Goal: Task Accomplishment & Management: Use online tool/utility

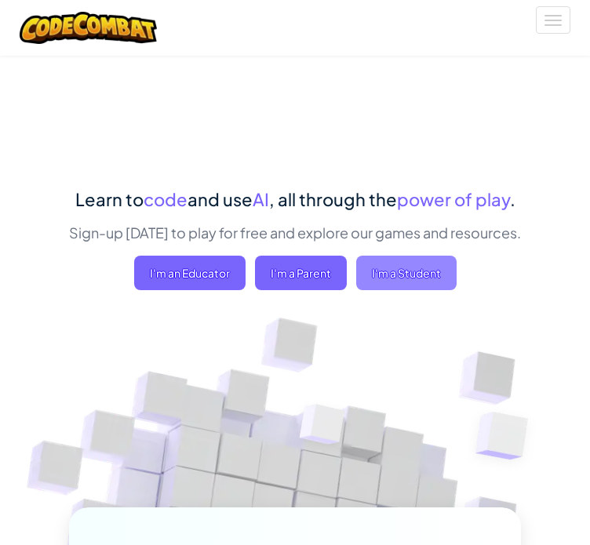
click at [392, 269] on span "I'm a Student" at bounding box center [406, 273] width 100 height 35
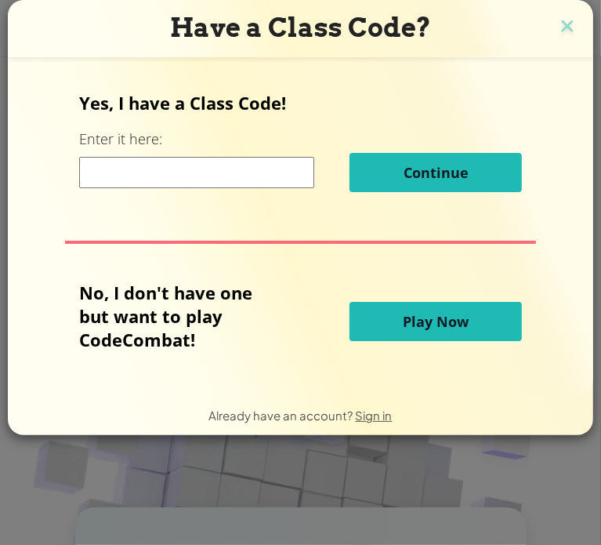
click at [235, 178] on input at bounding box center [196, 172] width 235 height 31
click at [445, 320] on span "Play Now" at bounding box center [436, 321] width 66 height 19
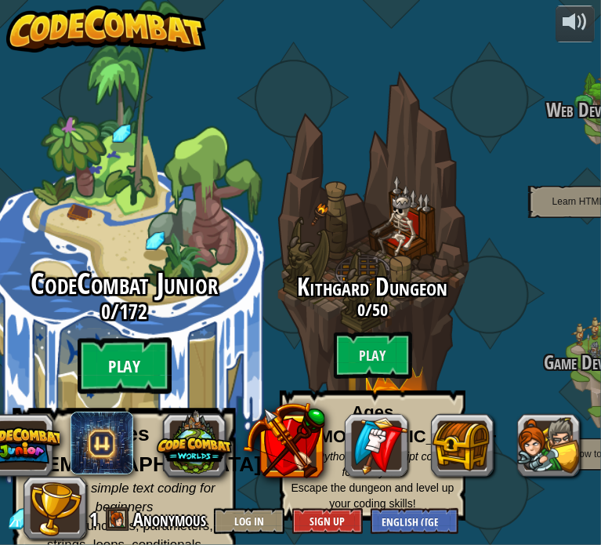
click at [100, 358] on btn "Play" at bounding box center [125, 366] width 94 height 56
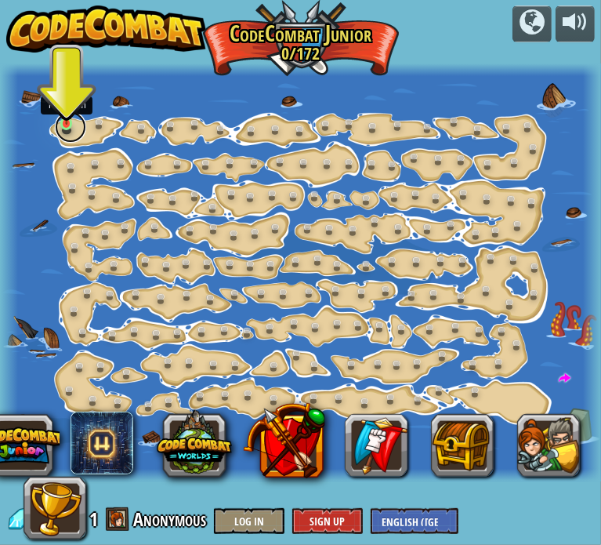
click at [59, 125] on link at bounding box center [70, 126] width 31 height 31
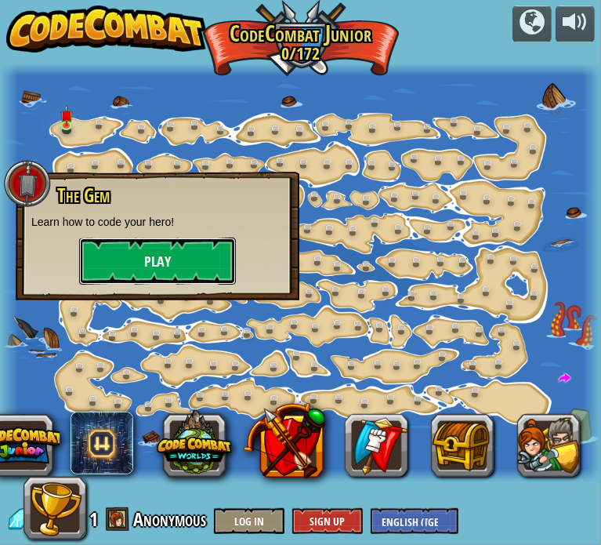
click at [165, 242] on button "Play" at bounding box center [157, 261] width 157 height 47
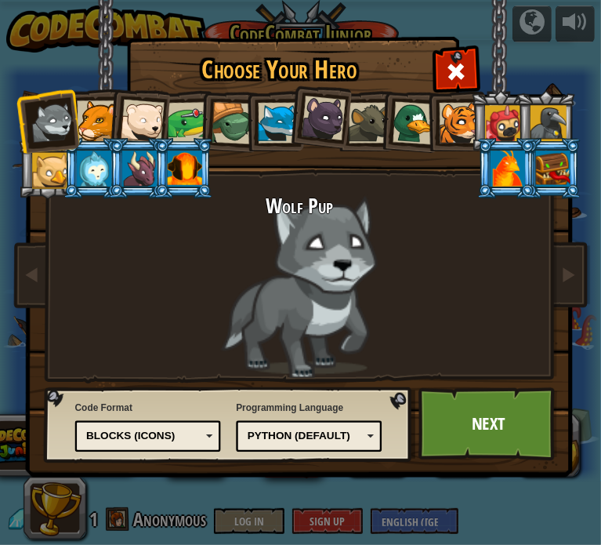
click at [357, 453] on div "Programming Language Python (Default) JavaScript Lua C++ Java (Experimental) Py…" at bounding box center [309, 427] width 146 height 58
click at [357, 446] on div "Python (Default) JavaScript Lua C++ Java (Experimental) Python (Default)" at bounding box center [309, 435] width 146 height 31
click at [202, 423] on div "Text code Blocks and code Blocks Blocks (Icons) Blocks (Icons)" at bounding box center [148, 435] width 146 height 31
click at [54, 129] on div at bounding box center [52, 122] width 44 height 44
click at [147, 139] on li at bounding box center [138, 168] width 60 height 60
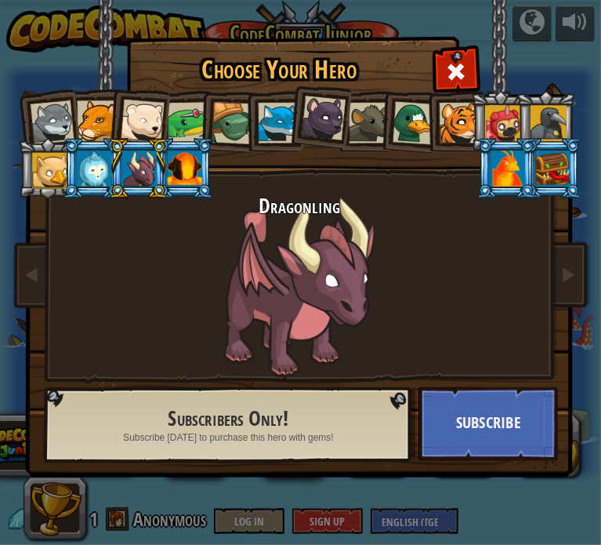
click at [140, 116] on div at bounding box center [142, 122] width 44 height 44
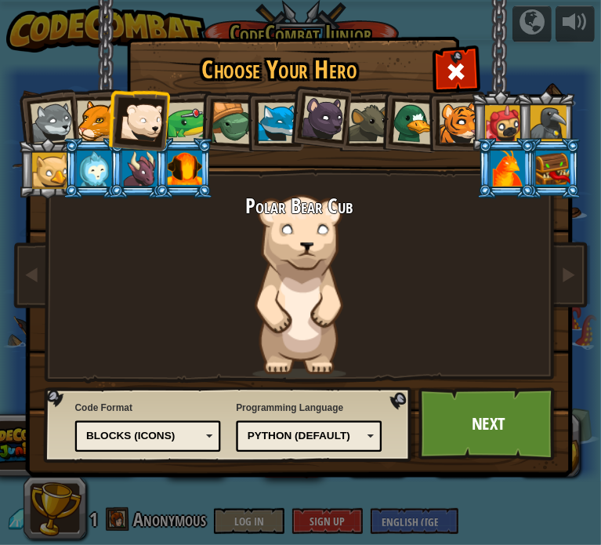
click at [356, 432] on div "Python (Default)" at bounding box center [305, 436] width 115 height 15
click at [189, 440] on div "Blocks (Icons)" at bounding box center [143, 436] width 115 height 15
click at [485, 408] on link "Next" at bounding box center [489, 424] width 140 height 74
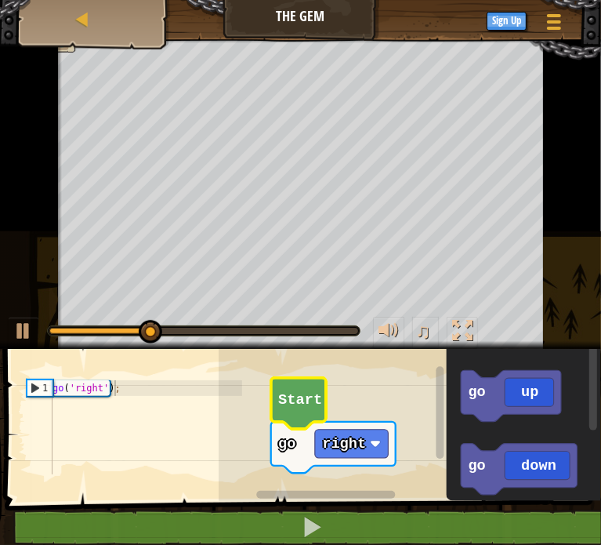
click at [313, 407] on text "Start" at bounding box center [300, 399] width 44 height 17
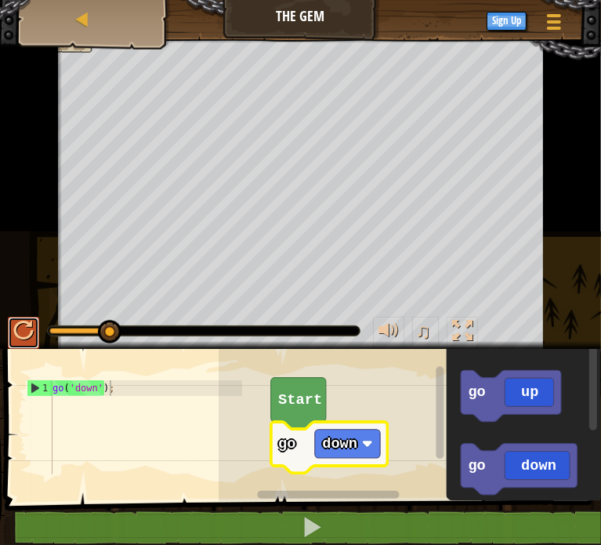
click at [25, 329] on div at bounding box center [23, 331] width 20 height 20
click at [346, 450] on text "down" at bounding box center [339, 443] width 35 height 17
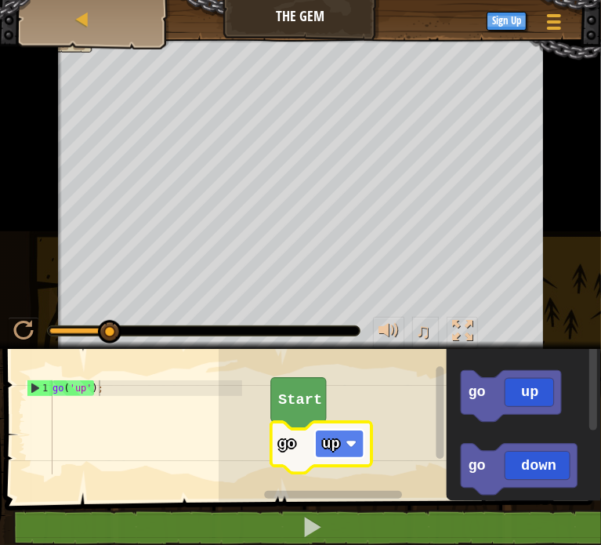
click at [350, 434] on rect "Blockly Workspace" at bounding box center [339, 444] width 49 height 28
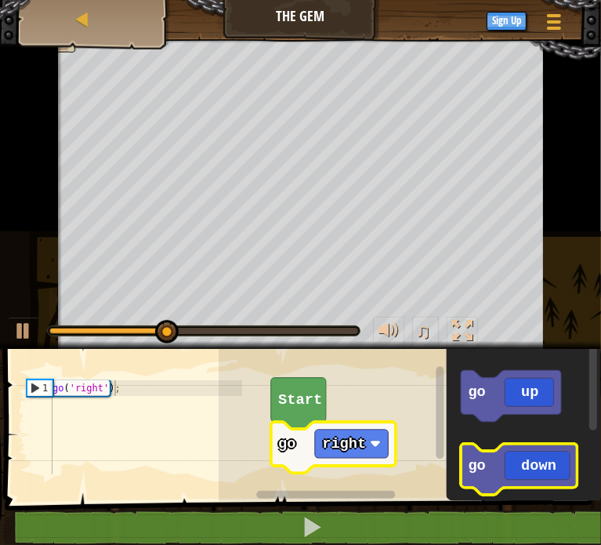
click at [531, 460] on icon "Blockly Workspace" at bounding box center [519, 469] width 117 height 51
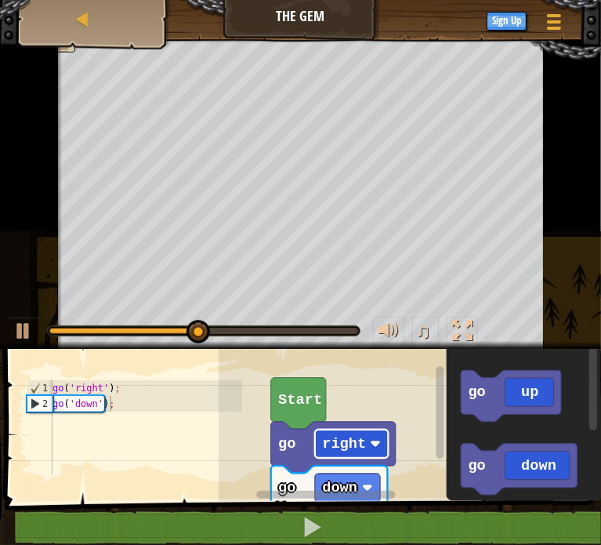
click at [361, 450] on text "right" at bounding box center [344, 443] width 44 height 17
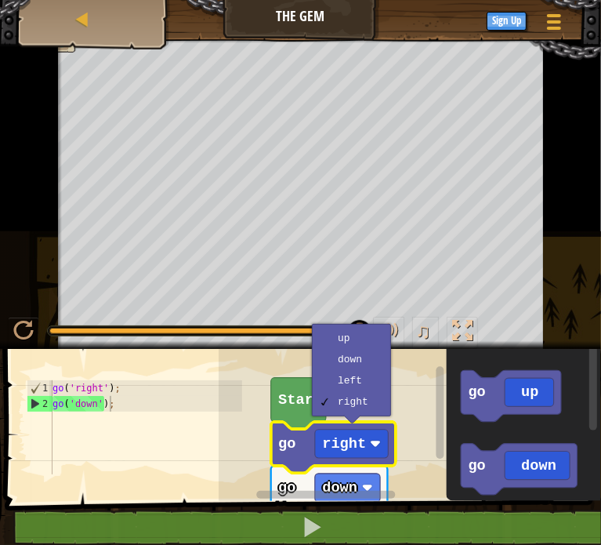
type textarea "go('right');"
click at [96, 385] on div "go ( 'right' ) ; go ( 'down' ) ;" at bounding box center [145, 442] width 193 height 125
click at [12, 332] on button at bounding box center [23, 333] width 31 height 32
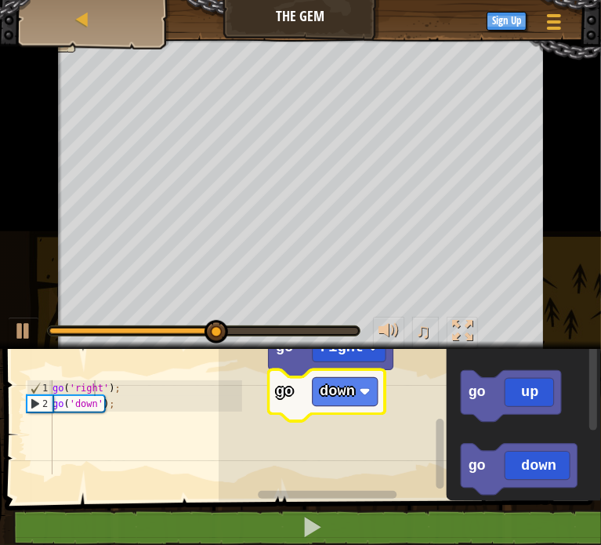
click at [292, 379] on icon "Blockly Workspace" at bounding box center [326, 395] width 117 height 51
click at [292, 369] on icon "Blockly Workspace" at bounding box center [330, 350] width 125 height 51
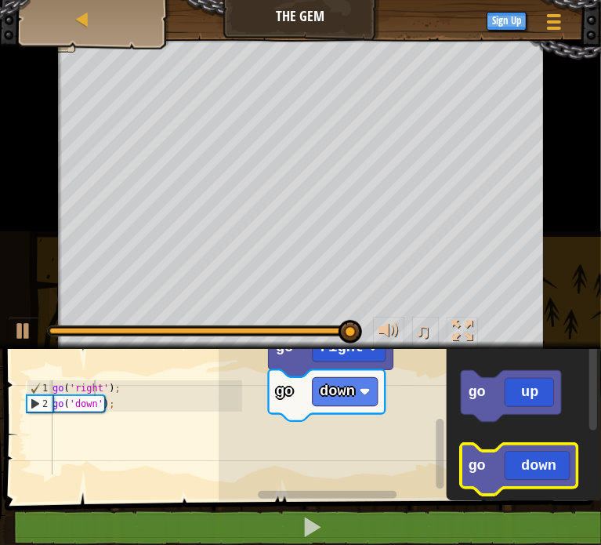
click at [485, 463] on icon "Blockly Workspace" at bounding box center [519, 469] width 117 height 51
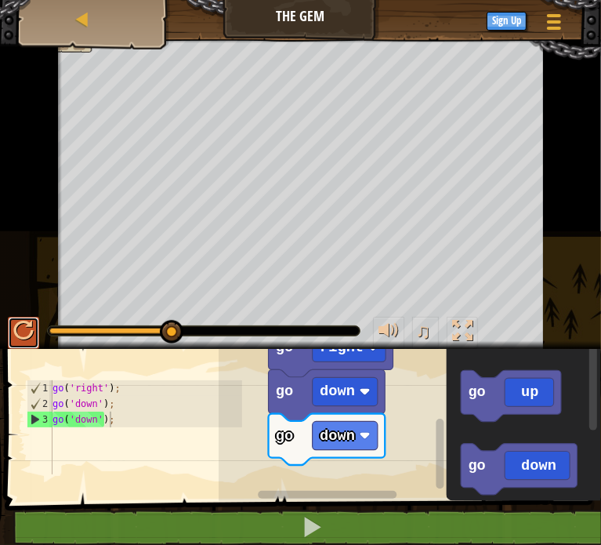
click at [20, 325] on div at bounding box center [23, 331] width 20 height 20
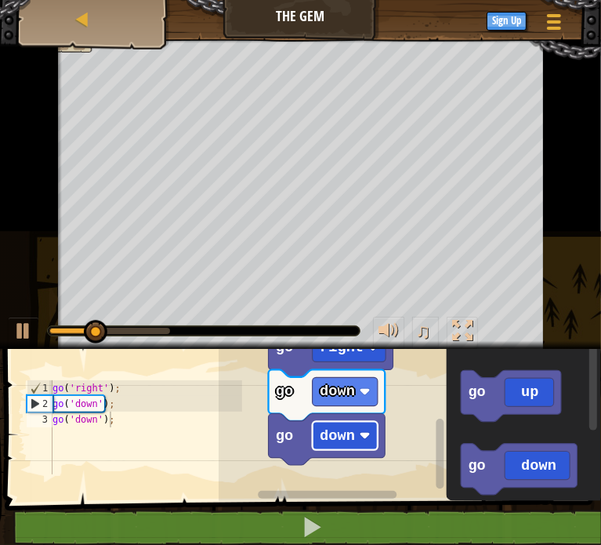
click at [353, 429] on rect "Blockly Workspace" at bounding box center [345, 436] width 65 height 28
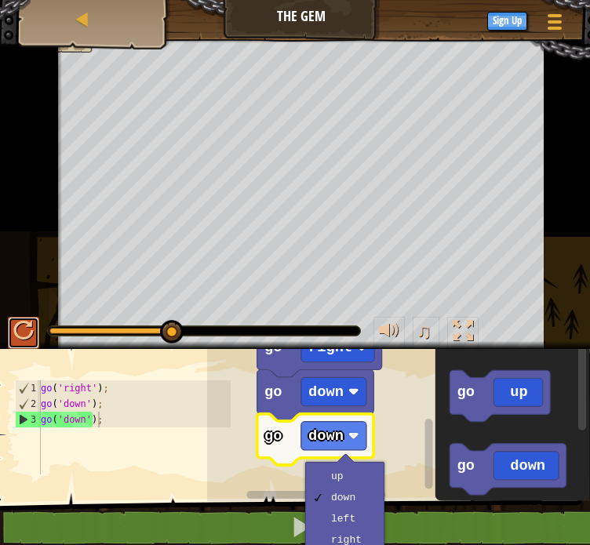
click at [23, 332] on div at bounding box center [23, 331] width 20 height 20
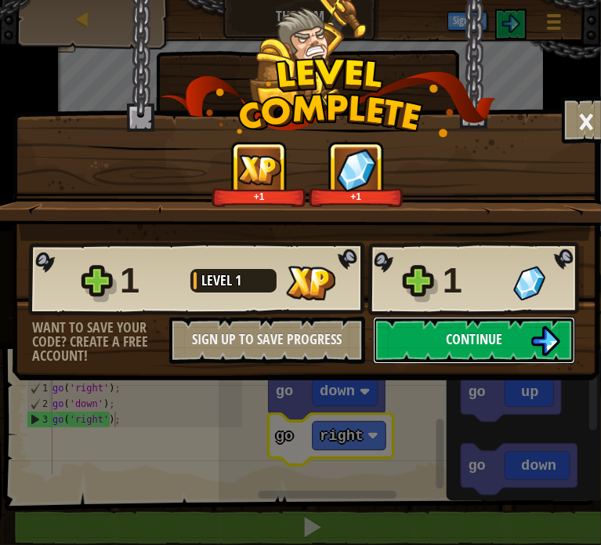
click at [409, 333] on button "Continue" at bounding box center [474, 340] width 202 height 47
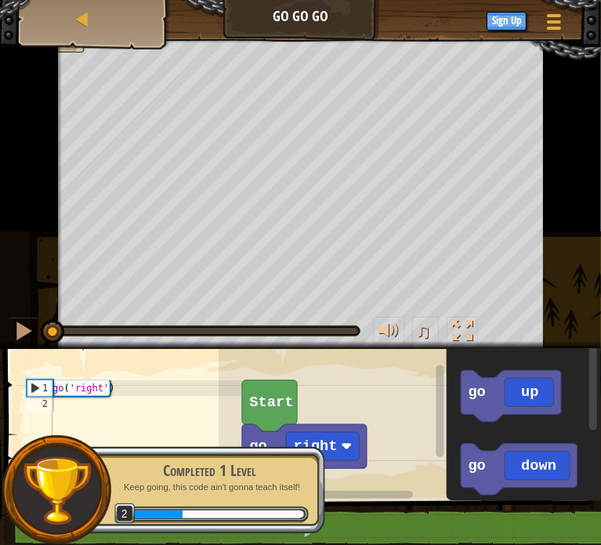
click at [314, 438] on div "Completed 1 Level Keep going, this code ain't gonna teach itself! 2" at bounding box center [201, 490] width 247 height 110
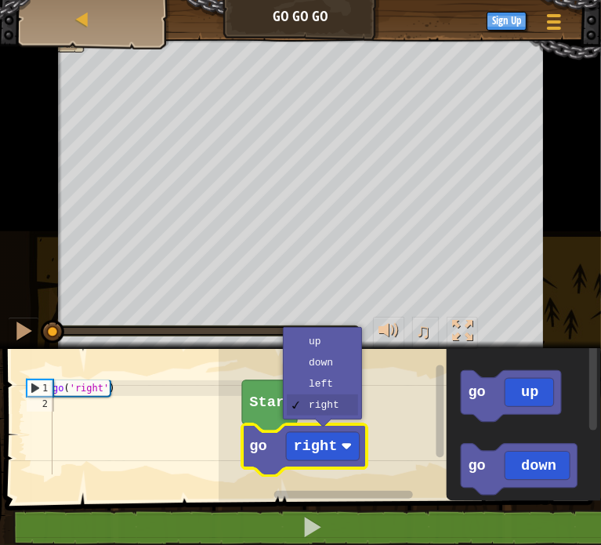
click at [314, 438] on text "right" at bounding box center [315, 446] width 44 height 17
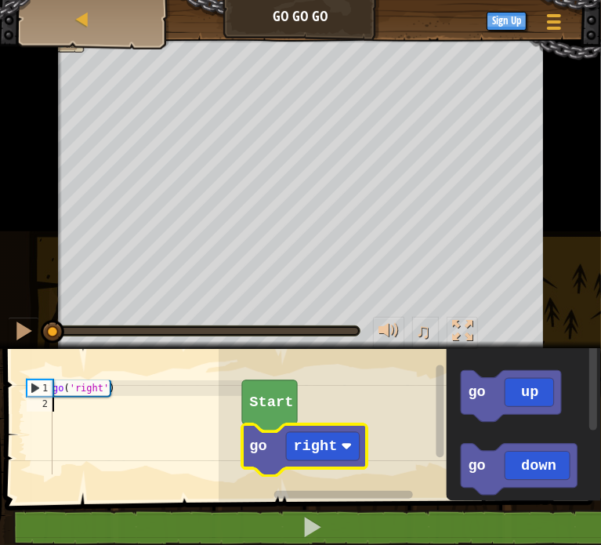
click at [31, 384] on div "1" at bounding box center [39, 388] width 25 height 16
click at [34, 389] on div "1" at bounding box center [39, 388] width 25 height 16
type textarea "go('right')"
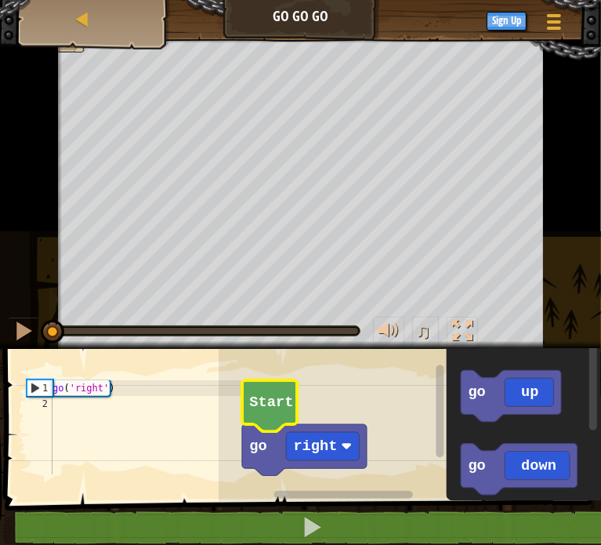
click at [280, 403] on text "Start" at bounding box center [271, 402] width 44 height 17
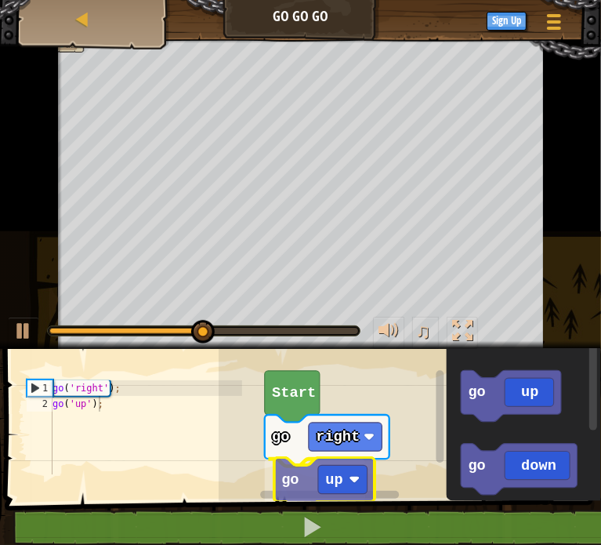
click at [298, 483] on div "Start go right go up go up go down go left go right go up" at bounding box center [410, 421] width 383 height 160
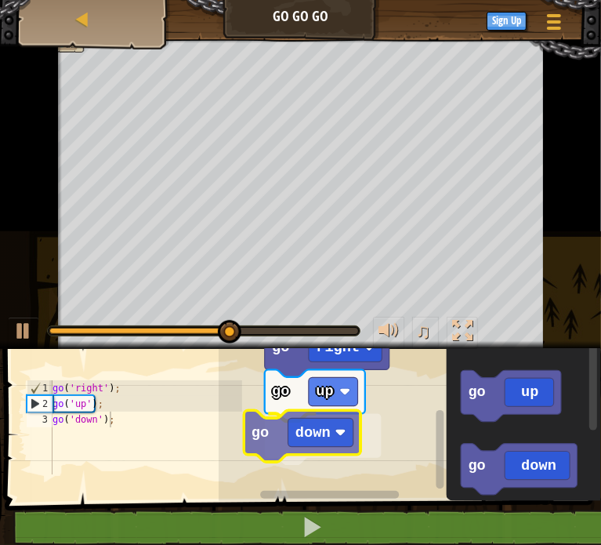
click at [340, 431] on div "Start go right go up go down go up go down go left go right go down" at bounding box center [410, 421] width 383 height 160
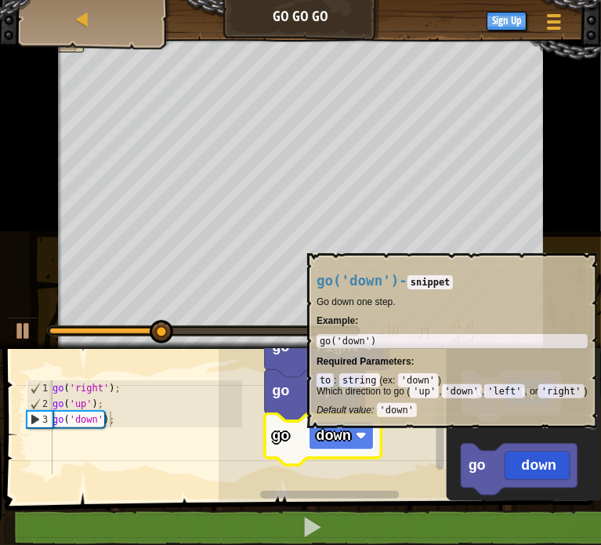
click at [351, 436] on rect "Blockly Workspace" at bounding box center [341, 436] width 65 height 28
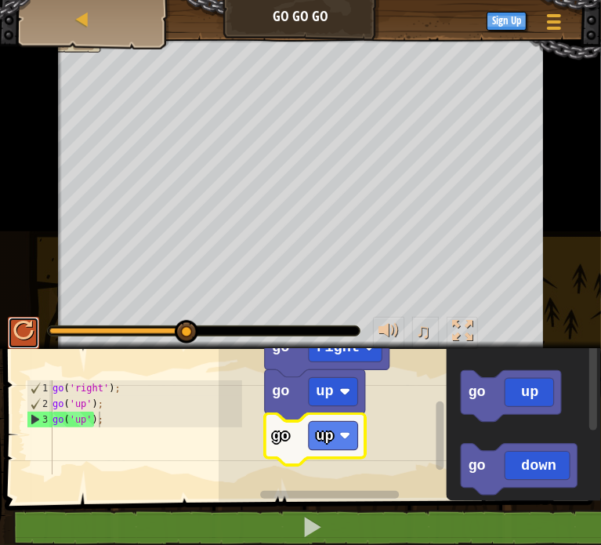
click at [23, 327] on div at bounding box center [23, 331] width 20 height 20
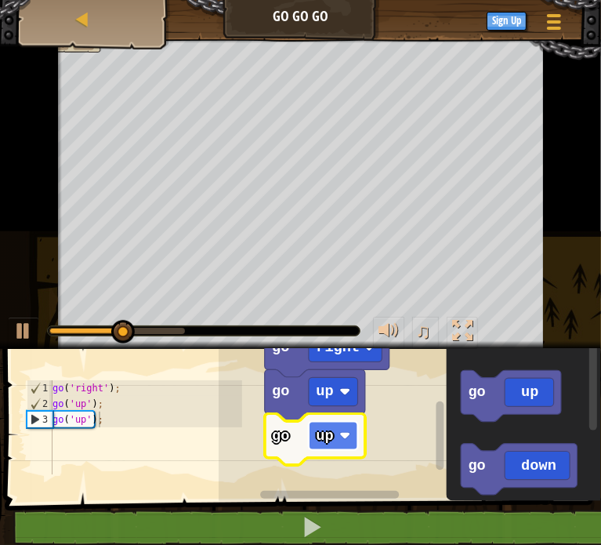
click at [345, 438] on image "Blockly Workspace" at bounding box center [345, 435] width 11 height 11
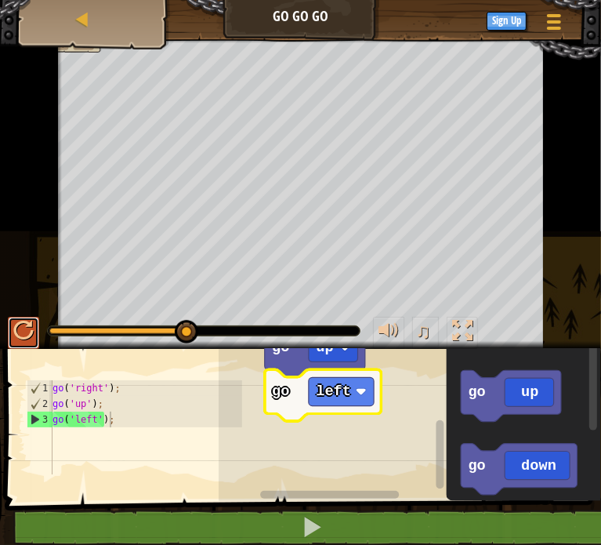
click at [11, 331] on button at bounding box center [23, 333] width 31 height 32
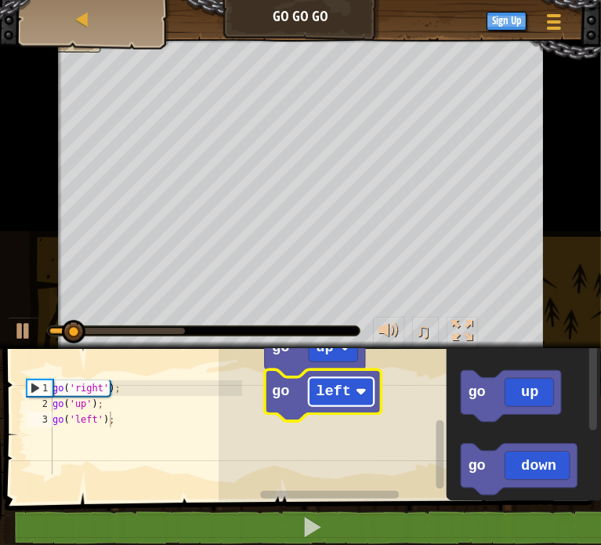
click at [348, 401] on rect "Blockly Workspace" at bounding box center [341, 391] width 65 height 28
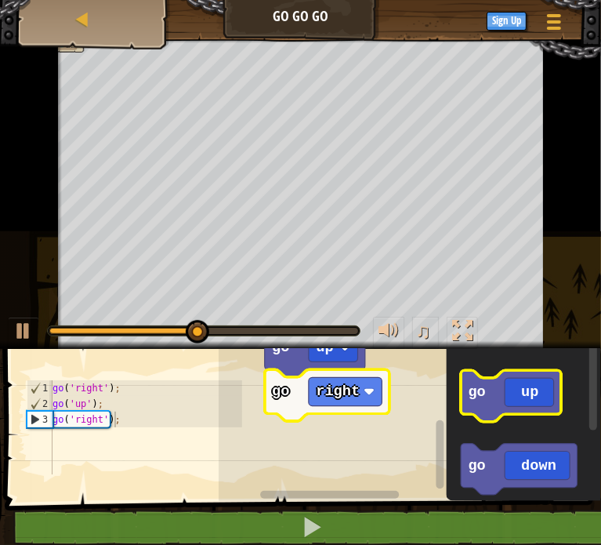
click at [508, 394] on icon "Blockly Workspace" at bounding box center [511, 395] width 100 height 51
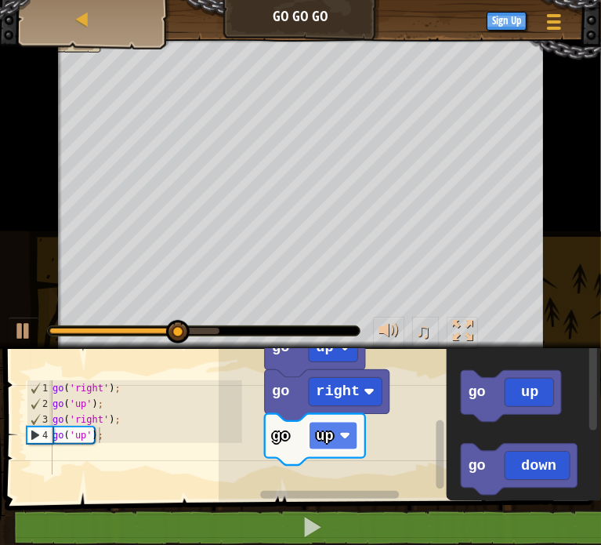
click at [345, 438] on image "Blockly Workspace" at bounding box center [345, 435] width 11 height 11
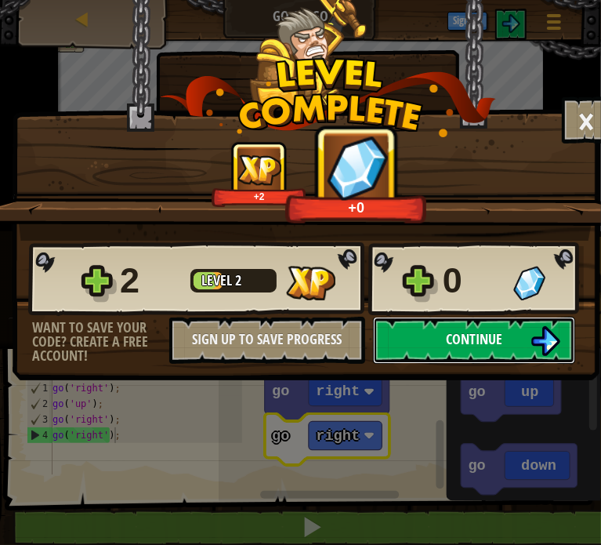
click at [451, 338] on span "Continue" at bounding box center [474, 339] width 56 height 20
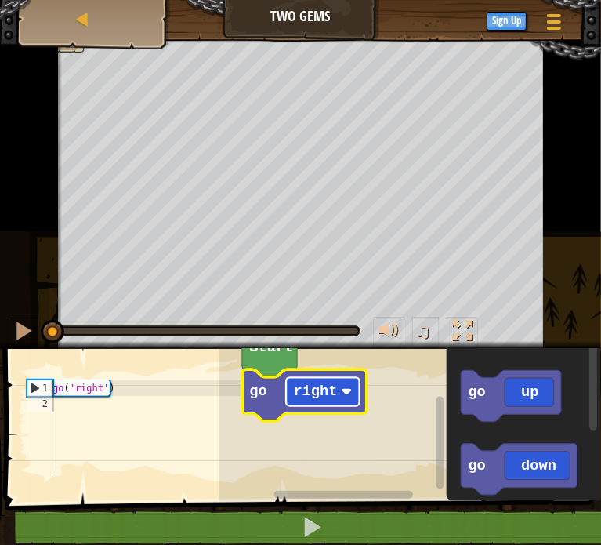
click at [357, 394] on rect "Blockly Workspace" at bounding box center [323, 391] width 74 height 28
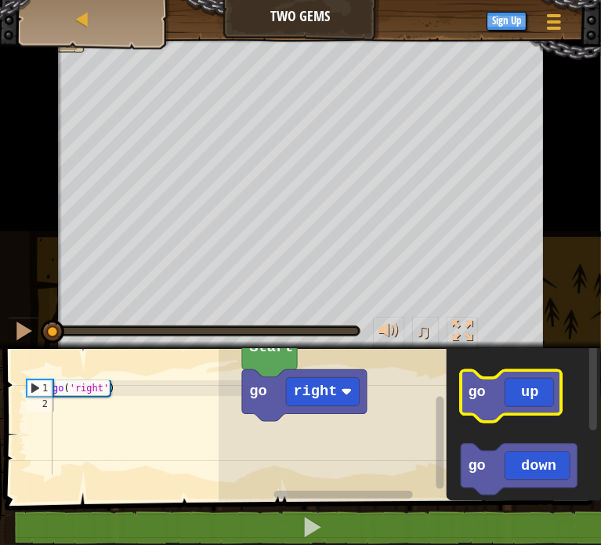
click at [477, 390] on text "go" at bounding box center [476, 391] width 17 height 17
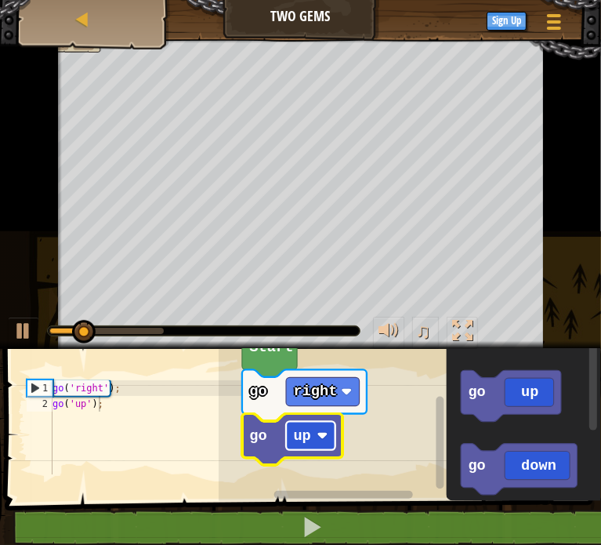
click at [317, 441] on rect "Blockly Workspace" at bounding box center [310, 436] width 49 height 28
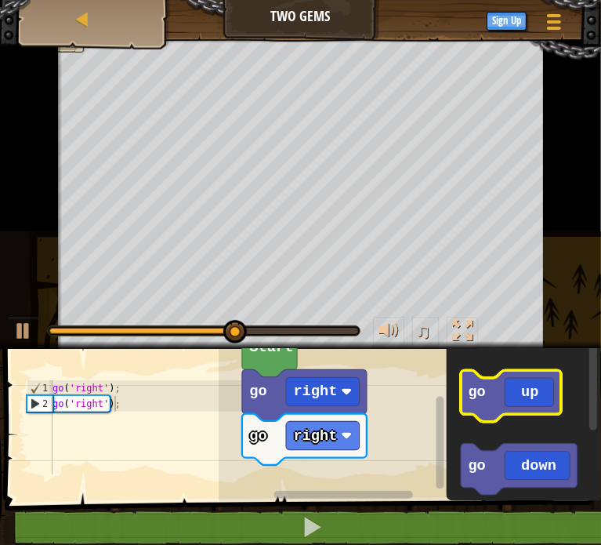
click at [519, 410] on icon "Blockly Workspace" at bounding box center [511, 395] width 100 height 51
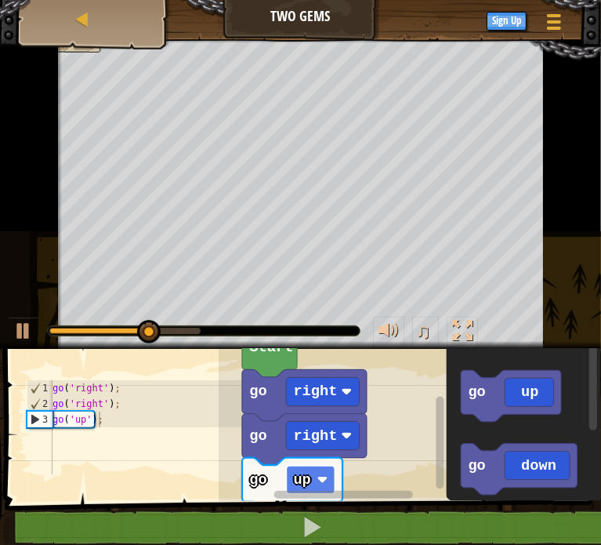
click at [311, 482] on rect "Blockly Workspace" at bounding box center [310, 480] width 49 height 28
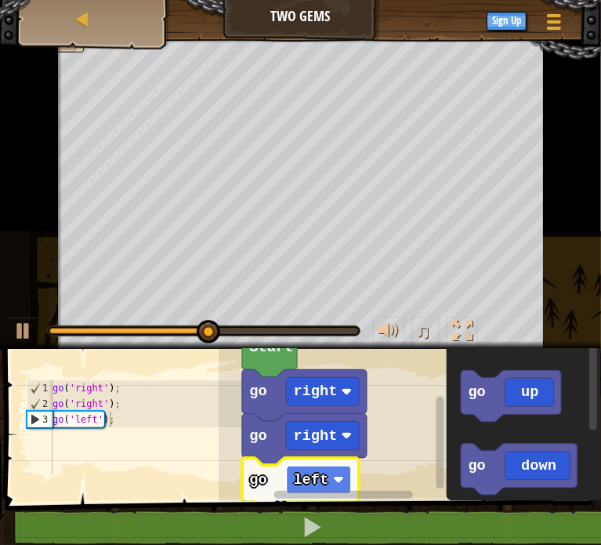
click at [321, 487] on text "left" at bounding box center [310, 479] width 35 height 17
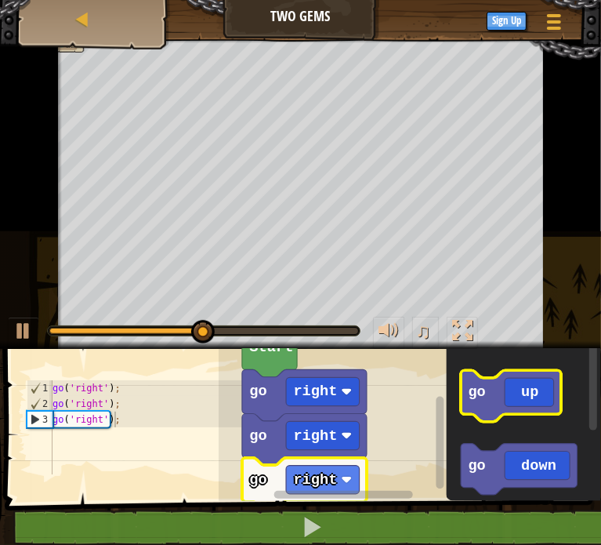
click at [516, 409] on icon "Blockly Workspace" at bounding box center [511, 395] width 100 height 51
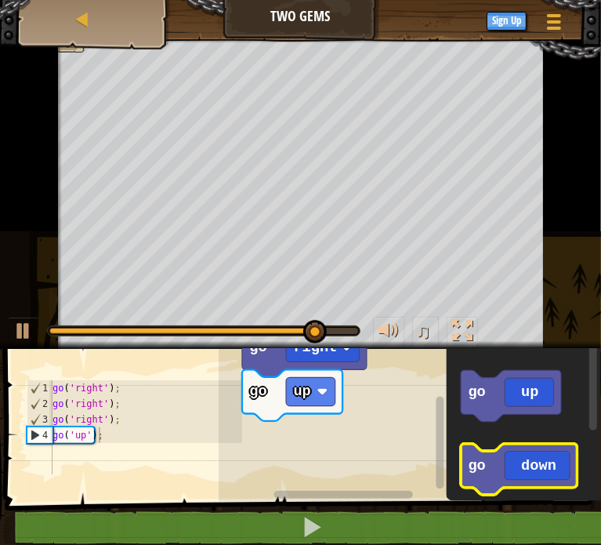
click at [499, 467] on icon "Blockly Workspace" at bounding box center [519, 469] width 117 height 51
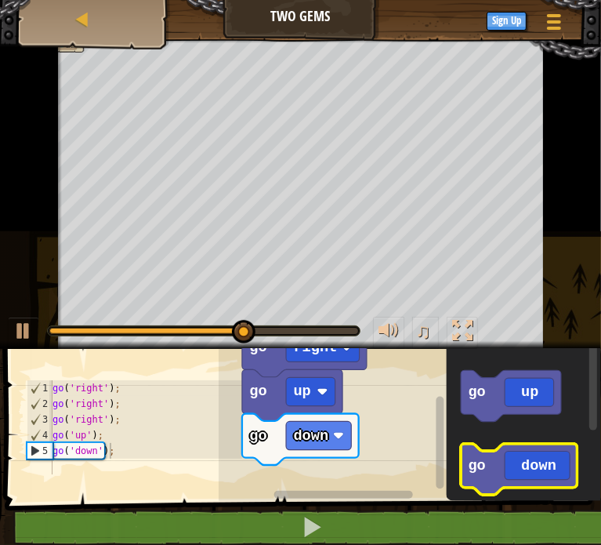
click at [499, 467] on icon "Blockly Workspace" at bounding box center [519, 469] width 117 height 51
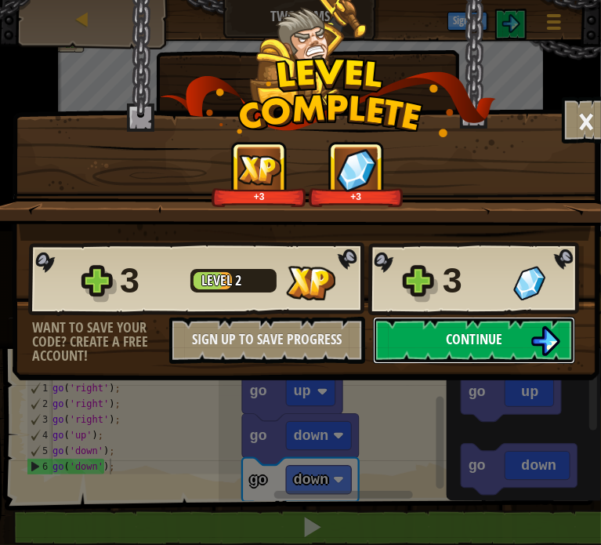
click at [436, 329] on button "Continue" at bounding box center [474, 340] width 202 height 47
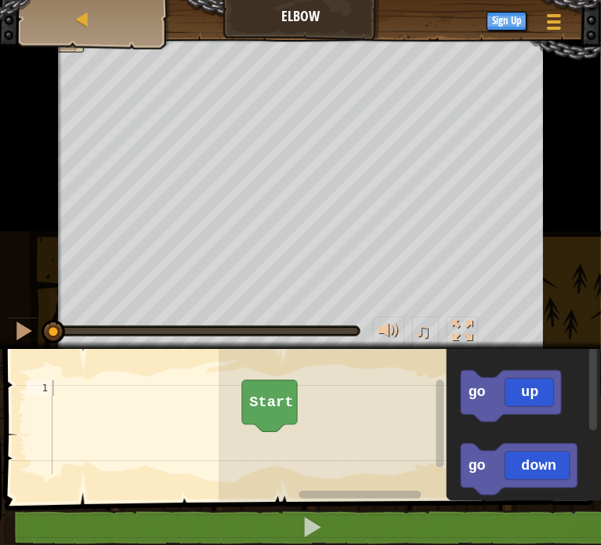
click at [280, 410] on text "Start" at bounding box center [271, 402] width 44 height 17
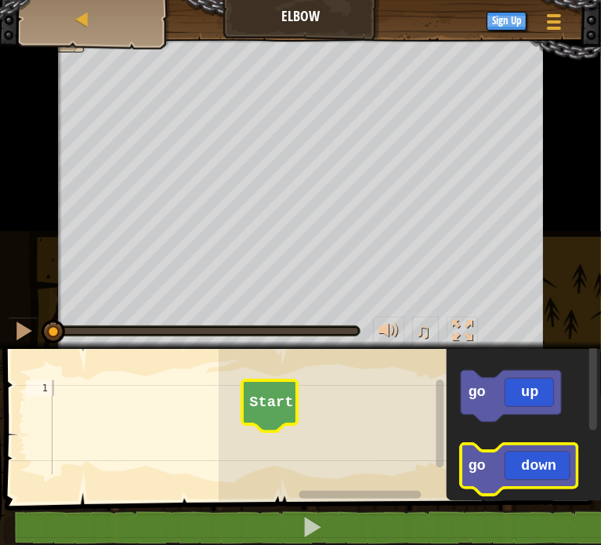
click at [511, 450] on icon "Blockly Workspace" at bounding box center [519, 469] width 117 height 51
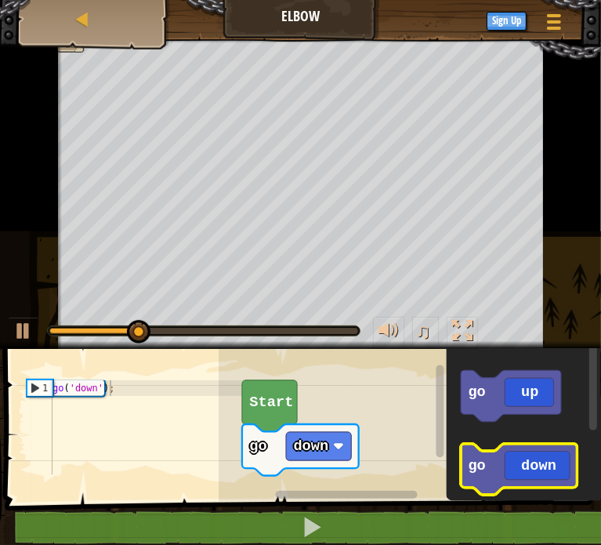
click at [511, 450] on icon "Blockly Workspace" at bounding box center [519, 469] width 117 height 51
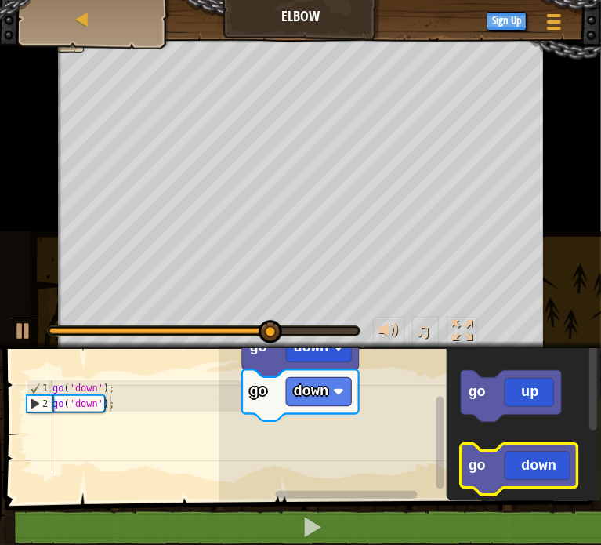
click at [508, 455] on icon "Blockly Workspace" at bounding box center [519, 469] width 117 height 51
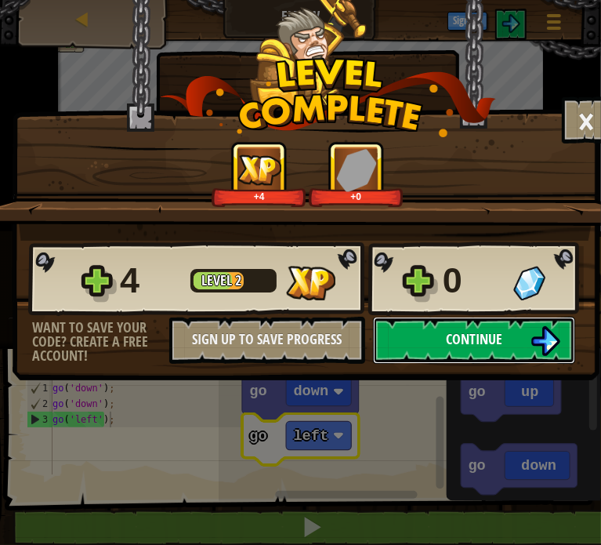
click at [438, 329] on button "Continue" at bounding box center [474, 340] width 202 height 47
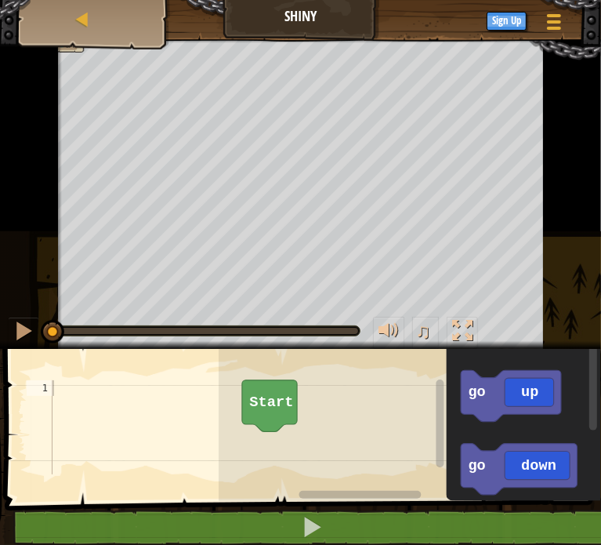
click at [263, 401] on text "Start" at bounding box center [271, 402] width 44 height 17
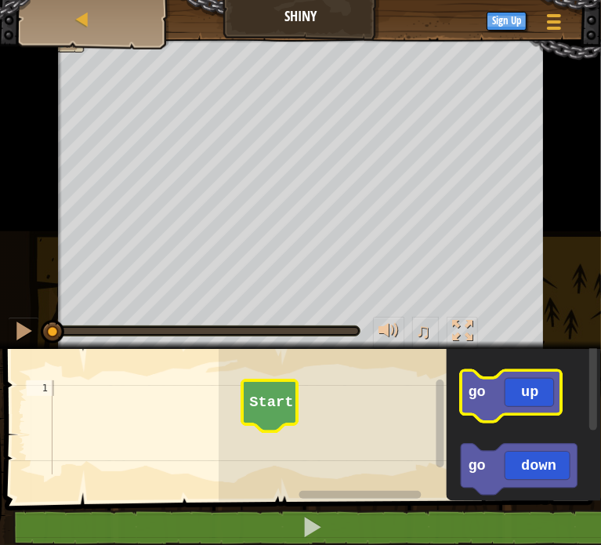
click at [505, 389] on icon "Blockly Workspace" at bounding box center [511, 395] width 100 height 51
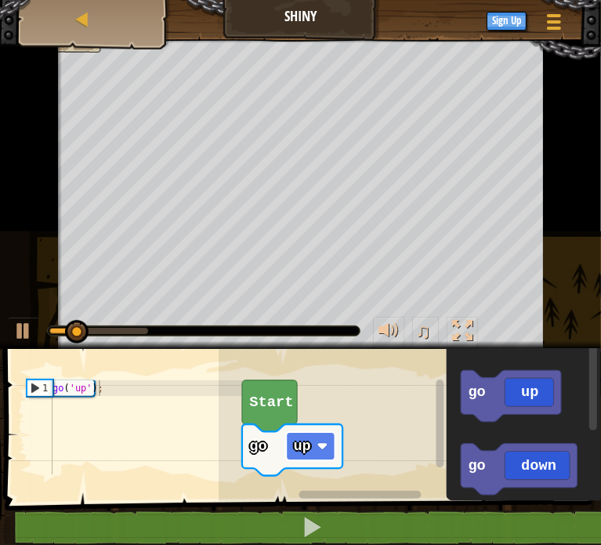
click at [306, 438] on text "up" at bounding box center [301, 446] width 17 height 17
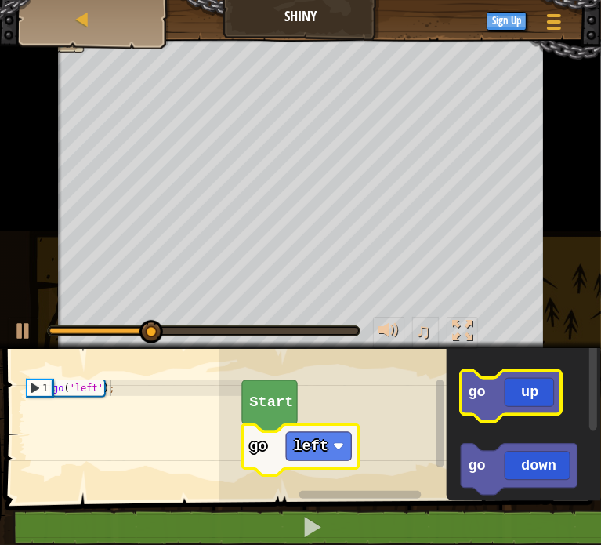
click at [513, 401] on icon "Blockly Workspace" at bounding box center [511, 395] width 100 height 51
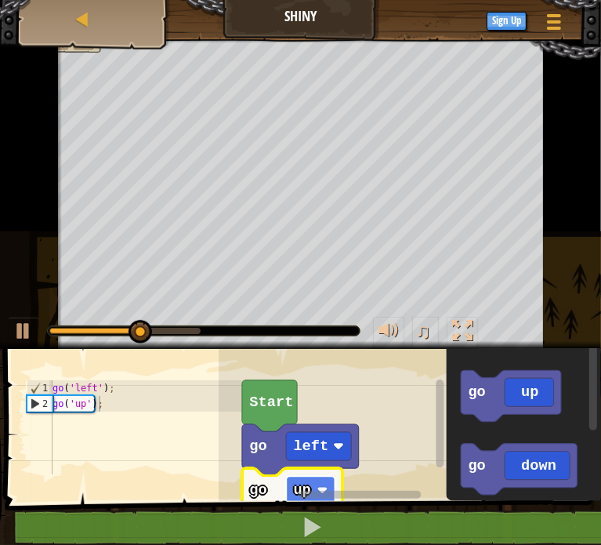
click at [317, 485] on rect "Blockly Workspace" at bounding box center [310, 490] width 49 height 28
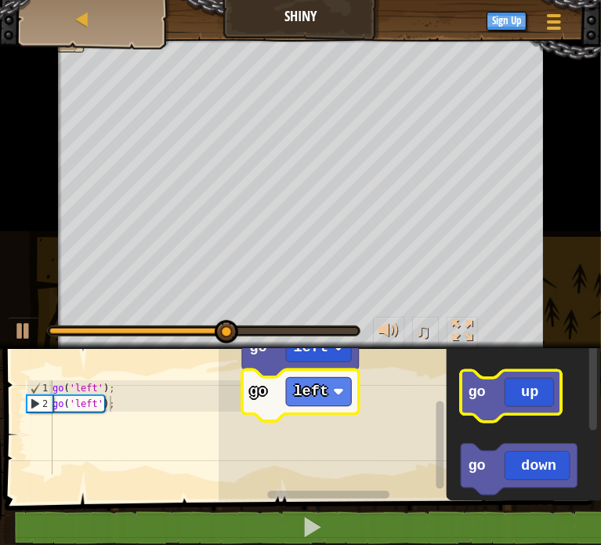
click at [493, 410] on icon "Blockly Workspace" at bounding box center [511, 395] width 100 height 51
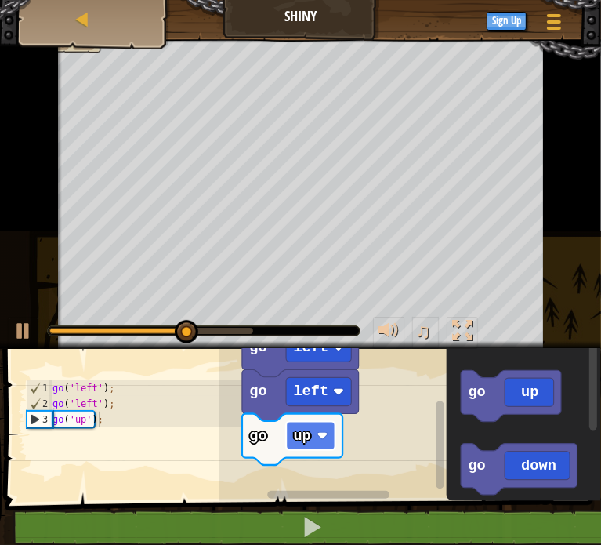
click at [321, 434] on image "Blockly Workspace" at bounding box center [322, 435] width 11 height 11
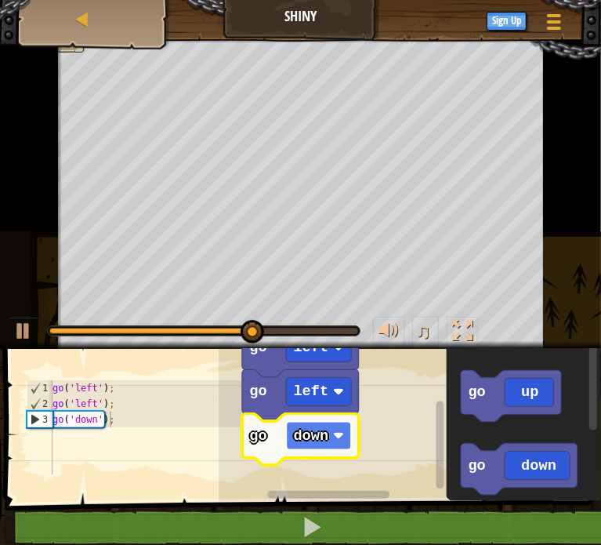
click at [327, 444] on rect "Blockly Workspace" at bounding box center [318, 436] width 65 height 28
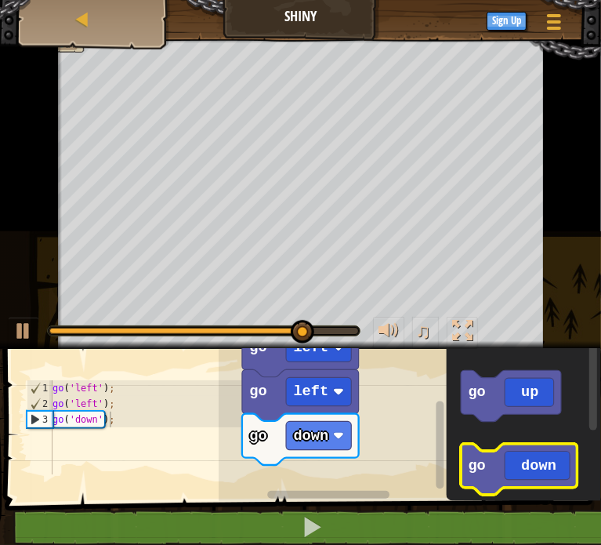
click at [469, 460] on text "go" at bounding box center [476, 465] width 17 height 17
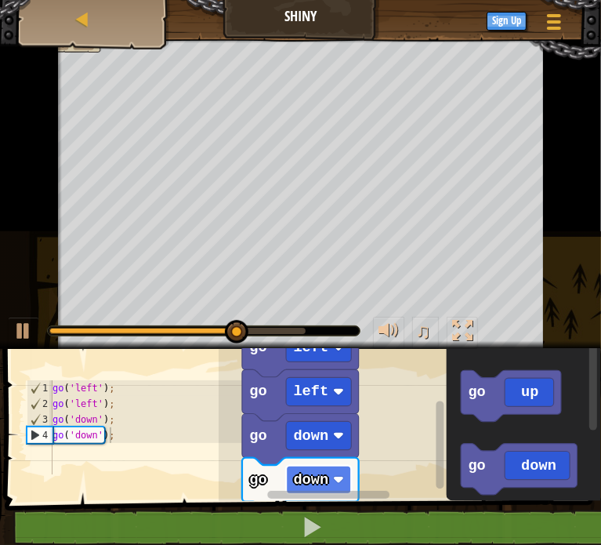
click at [333, 474] on image "Blockly Workspace" at bounding box center [338, 479] width 11 height 11
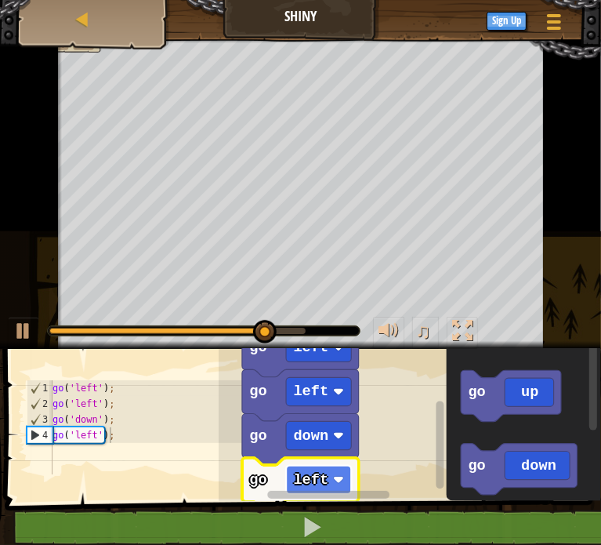
click at [326, 484] on rect "Blockly Workspace" at bounding box center [318, 480] width 65 height 28
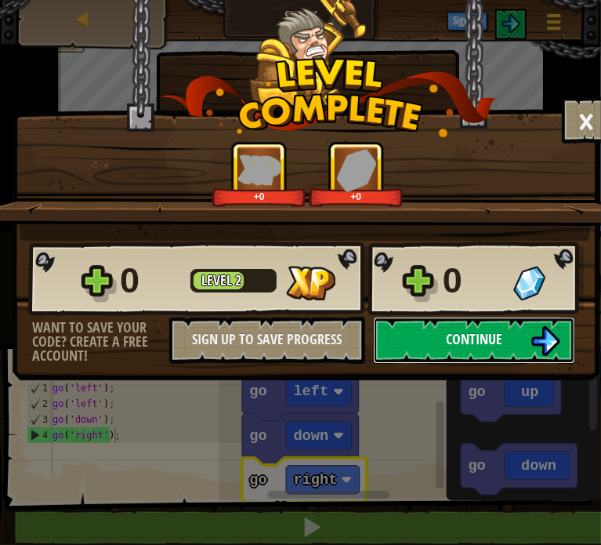
click at [386, 337] on button "Continue" at bounding box center [474, 340] width 202 height 47
